Goal: Task Accomplishment & Management: Use online tool/utility

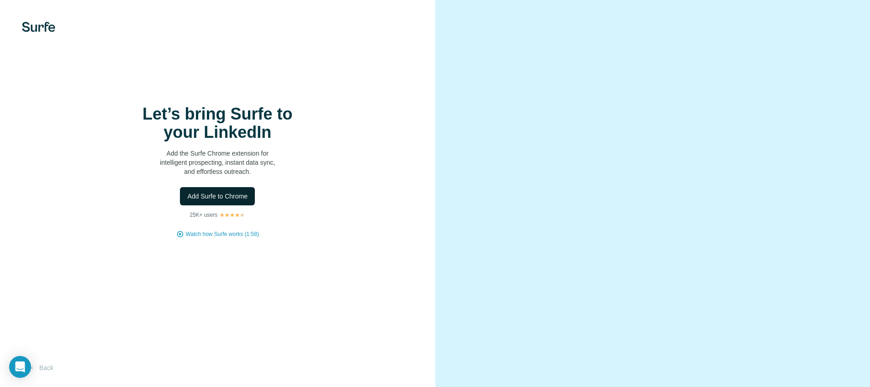
click at [226, 201] on span "Add Surfe to Chrome" at bounding box center [217, 196] width 60 height 9
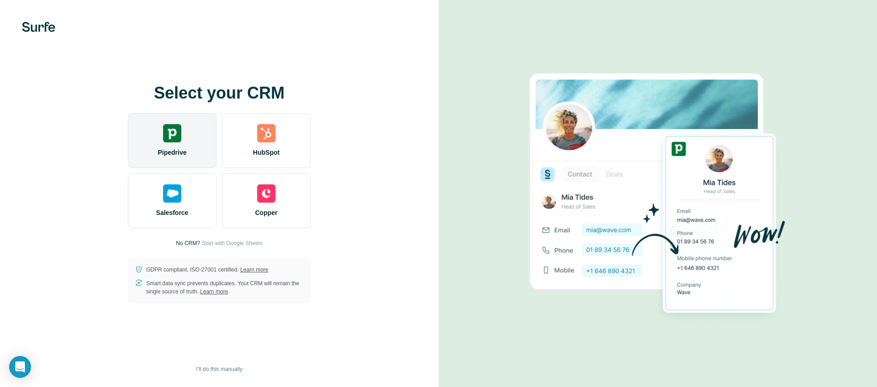
click at [177, 144] on div "Pipedrive" at bounding box center [172, 140] width 89 height 55
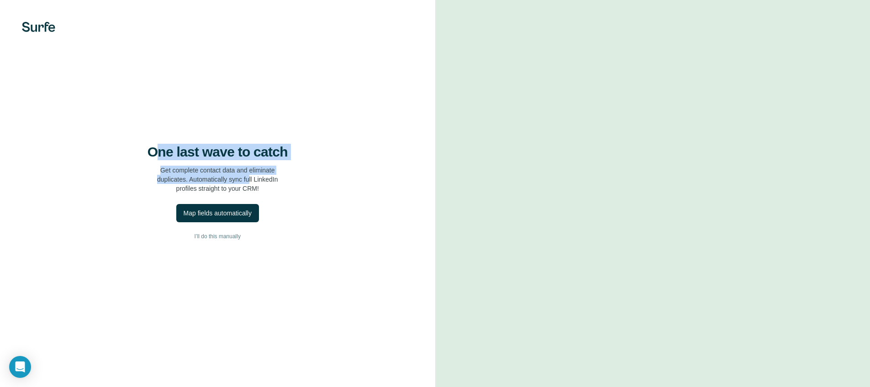
drag, startPoint x: 159, startPoint y: 164, endPoint x: 252, endPoint y: 187, distance: 96.0
click at [251, 187] on div "One last wave to catch Get complete contact data and eliminate duplicates. Auto…" at bounding box center [217, 168] width 399 height 49
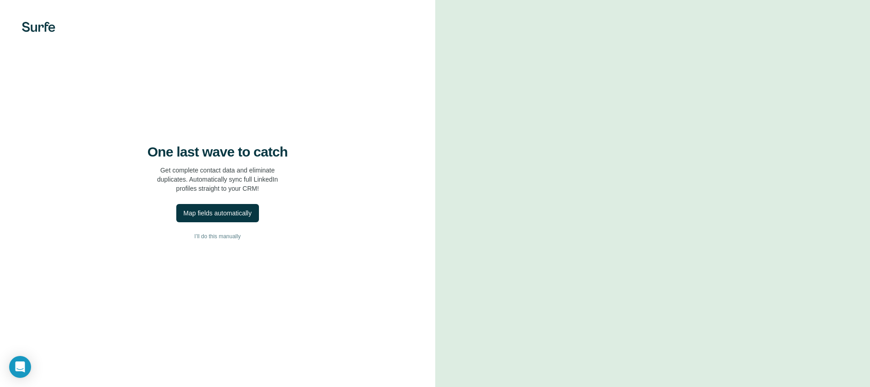
click at [256, 189] on p "Get complete contact data and eliminate duplicates. Automatically sync full Lin…" at bounding box center [217, 179] width 121 height 27
click at [228, 218] on div "Map fields automatically" at bounding box center [218, 213] width 68 height 9
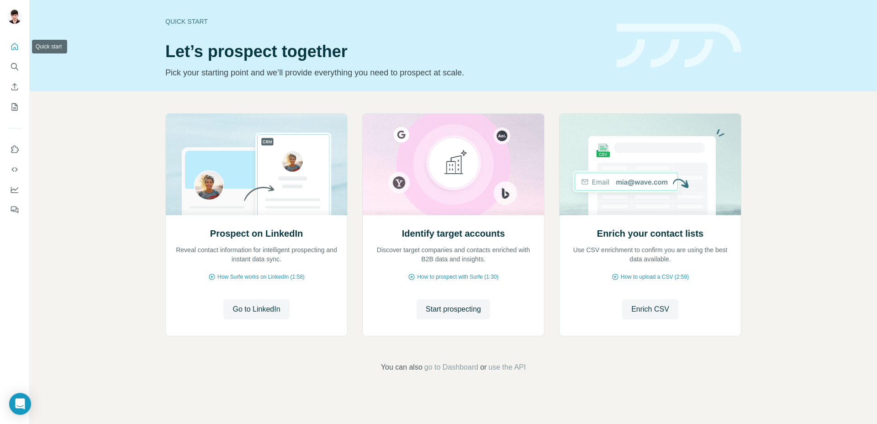
click at [14, 50] on icon "Quick start" at bounding box center [14, 46] width 9 height 9
click at [269, 308] on span "Go to LinkedIn" at bounding box center [257, 309] width 48 height 11
